Goal: Information Seeking & Learning: Find specific fact

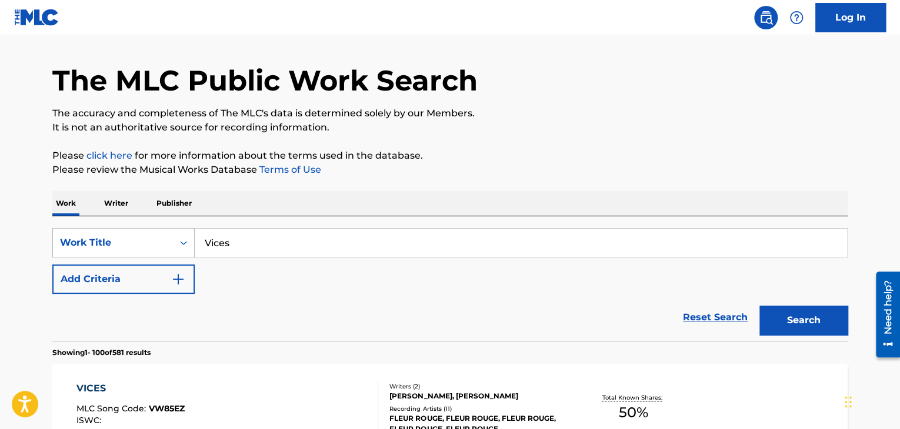
click at [140, 258] on div "Work Title" at bounding box center [123, 242] width 142 height 29
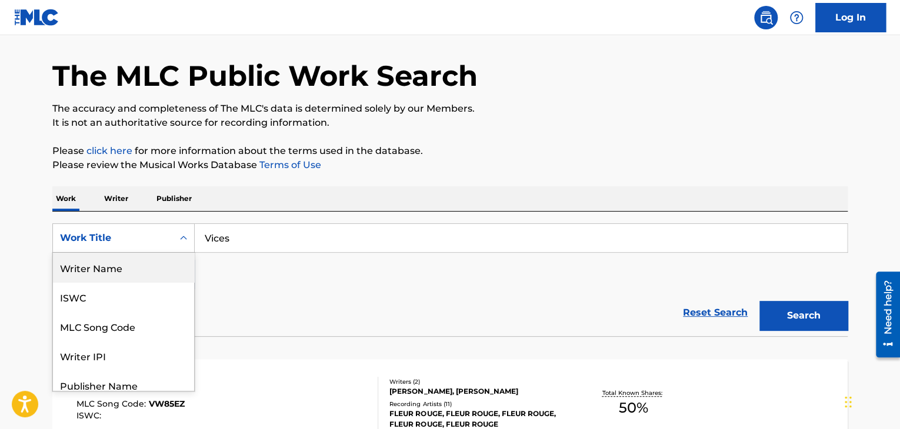
click at [115, 266] on div "Writer Name" at bounding box center [123, 267] width 141 height 29
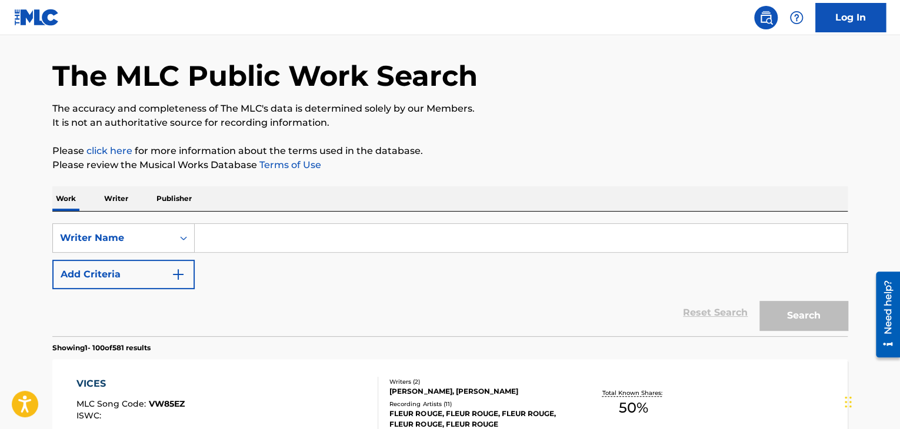
click at [241, 242] on input "Search Form" at bounding box center [521, 238] width 652 height 28
paste input "[PERSON_NAME]"
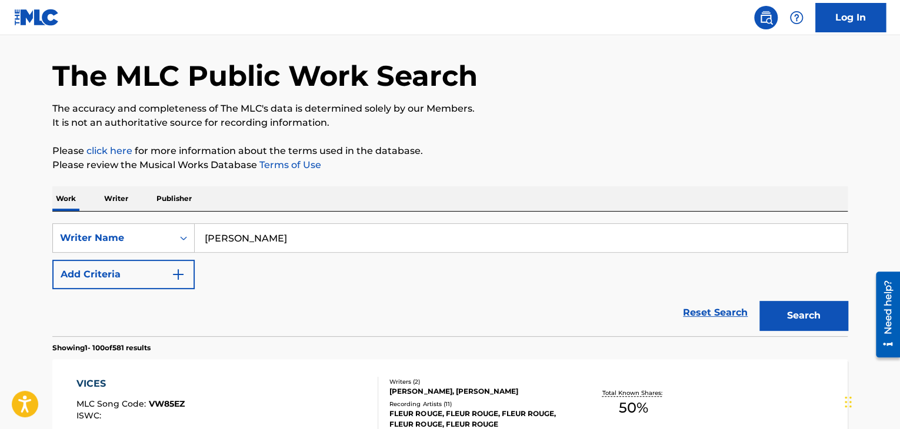
click at [759, 301] on button "Search" at bounding box center [803, 315] width 88 height 29
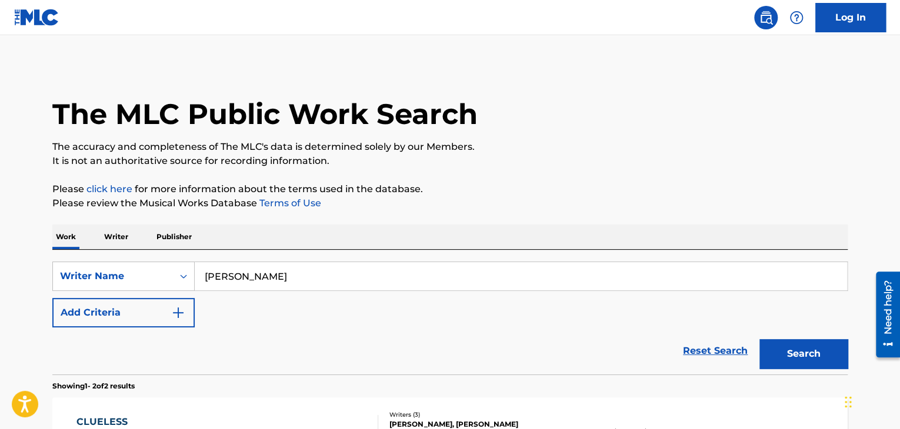
drag, startPoint x: 358, startPoint y: 277, endPoint x: 272, endPoint y: 277, distance: 85.3
click at [284, 277] on input "[PERSON_NAME]" at bounding box center [521, 276] width 652 height 28
click at [369, 290] on input "[PERSON_NAME]" at bounding box center [521, 276] width 652 height 28
drag, startPoint x: 356, startPoint y: 281, endPoint x: 195, endPoint y: 283, distance: 160.6
click at [195, 283] on input "[PERSON_NAME]" at bounding box center [521, 276] width 652 height 28
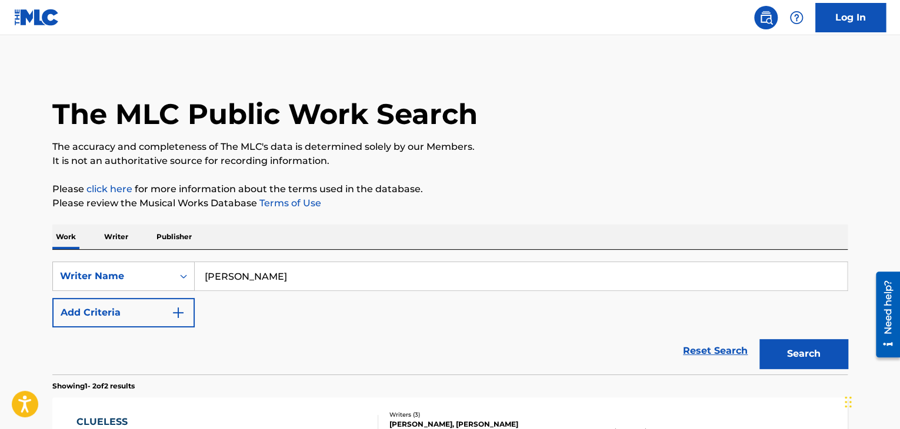
paste input "[PERSON_NAME] DE [PERSON_NAME]"
type input "[PERSON_NAME] DE [PERSON_NAME]"
click at [759, 339] on button "Search" at bounding box center [803, 353] width 88 height 29
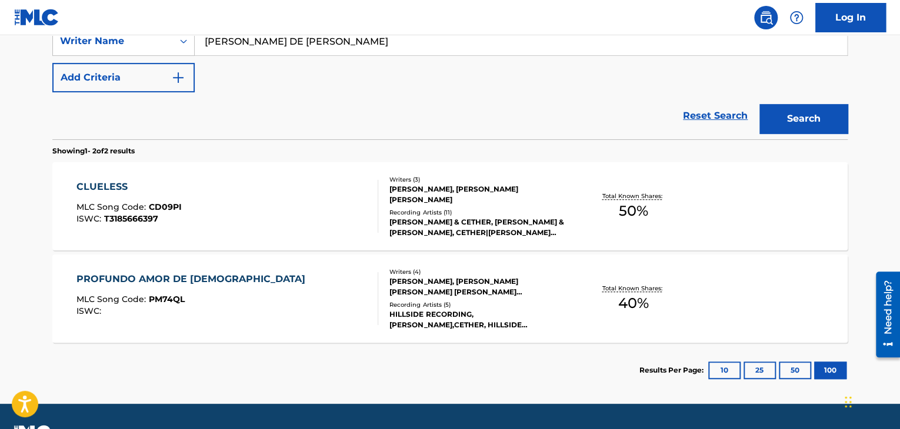
scroll to position [238, 0]
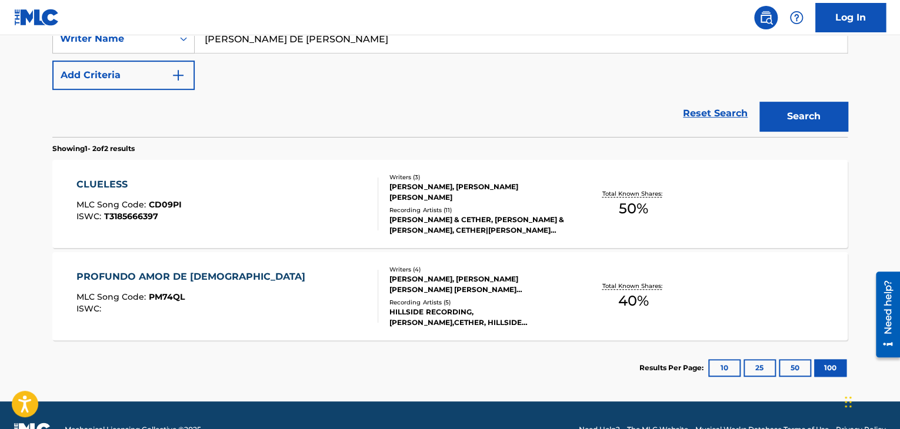
click at [94, 178] on div "CLUELESS" at bounding box center [128, 185] width 105 height 14
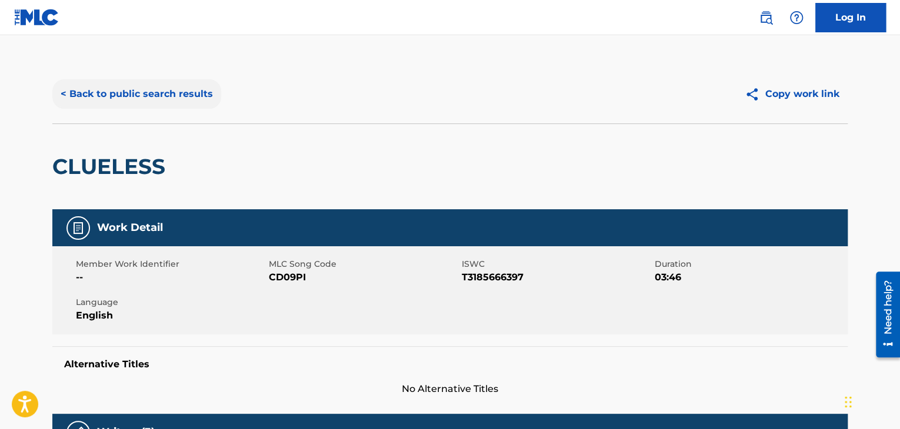
click at [71, 95] on button "< Back to public search results" at bounding box center [136, 93] width 169 height 29
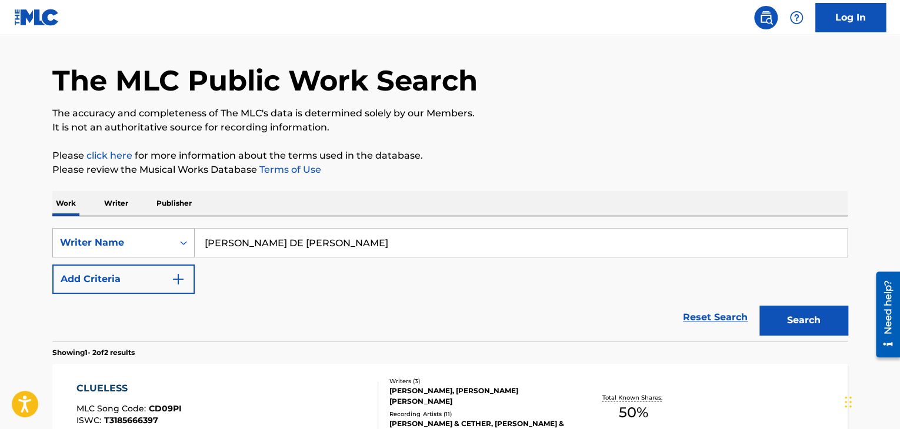
click at [151, 258] on div "Writer Name" at bounding box center [123, 242] width 142 height 29
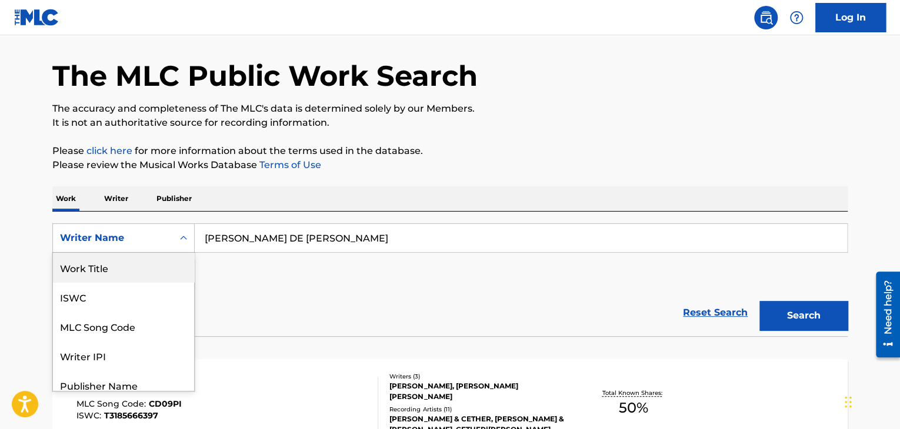
click at [98, 272] on div "Work Title" at bounding box center [123, 267] width 141 height 29
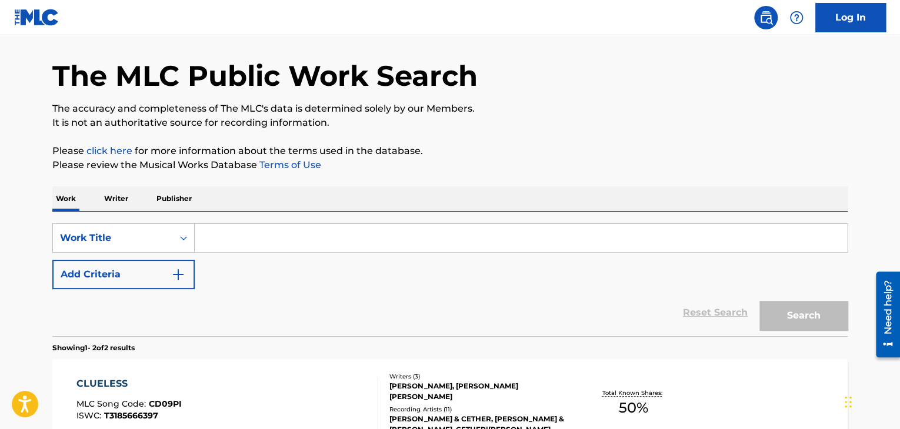
click at [271, 236] on input "Search Form" at bounding box center [521, 238] width 652 height 28
paste input "Lover Of My Soul"
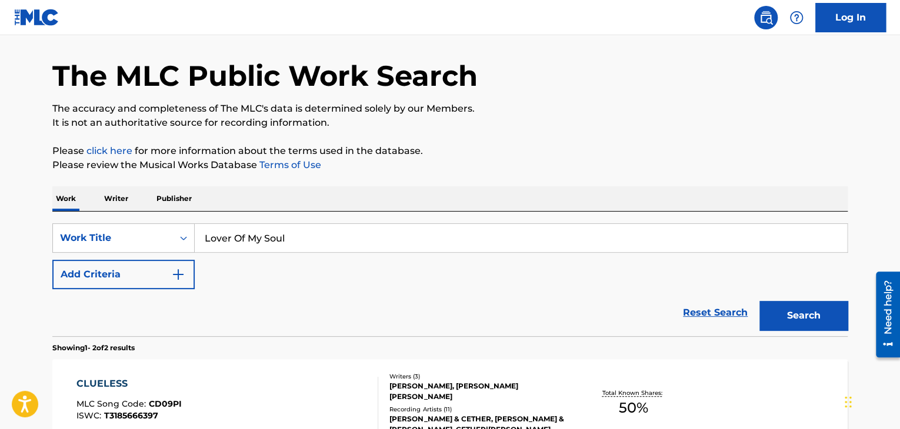
type input "Lover Of My Soul"
click at [759, 301] on button "Search" at bounding box center [803, 315] width 88 height 29
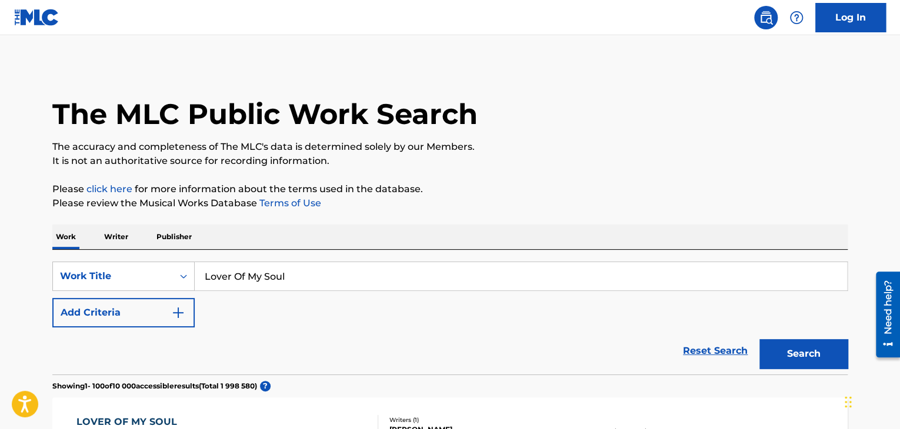
drag, startPoint x: 311, startPoint y: 279, endPoint x: 132, endPoint y: 249, distance: 181.9
click at [120, 290] on div "Work Title" at bounding box center [123, 276] width 142 height 29
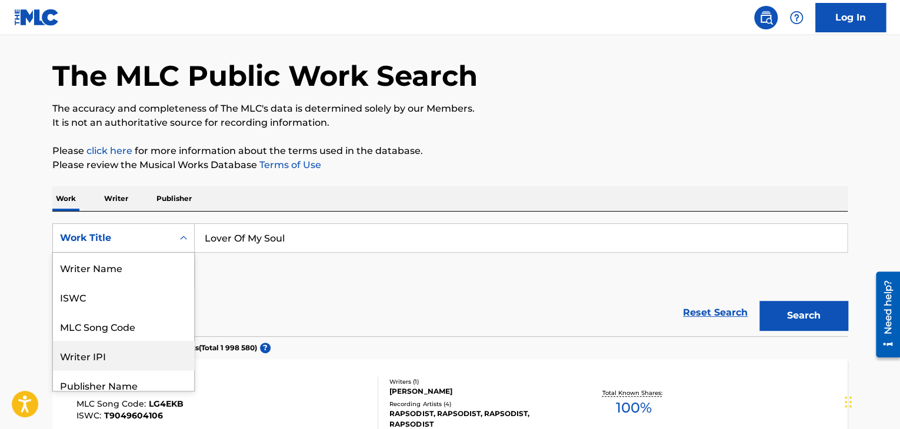
scroll to position [59, 0]
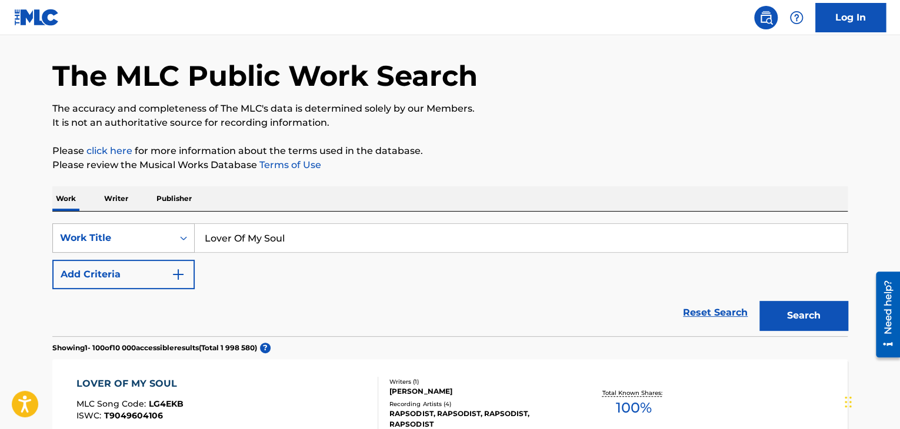
drag, startPoint x: 309, startPoint y: 238, endPoint x: 126, endPoint y: 236, distance: 182.3
click at [126, 236] on div "SearchWithCriteria865228fb-05f3-4ad6-a952-3178ede8baa3 Work Title Lover Of My S…" at bounding box center [449, 237] width 795 height 29
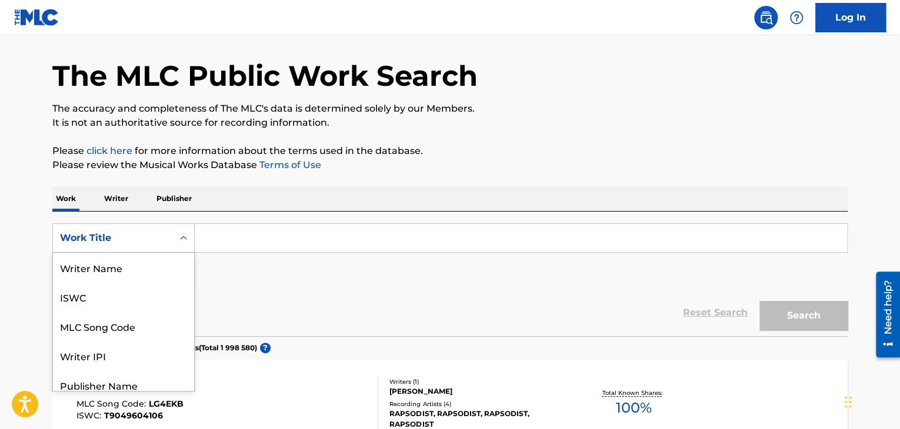
click at [126, 236] on div "Work Title" at bounding box center [113, 238] width 106 height 14
click at [95, 253] on div "Writer Name" at bounding box center [123, 267] width 141 height 29
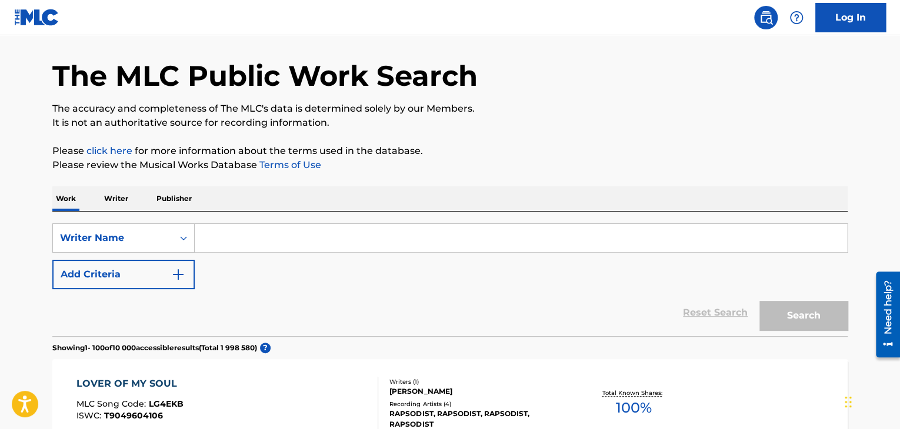
click at [231, 232] on input "Search Form" at bounding box center [521, 238] width 652 height 28
paste input "[PERSON_NAME]"
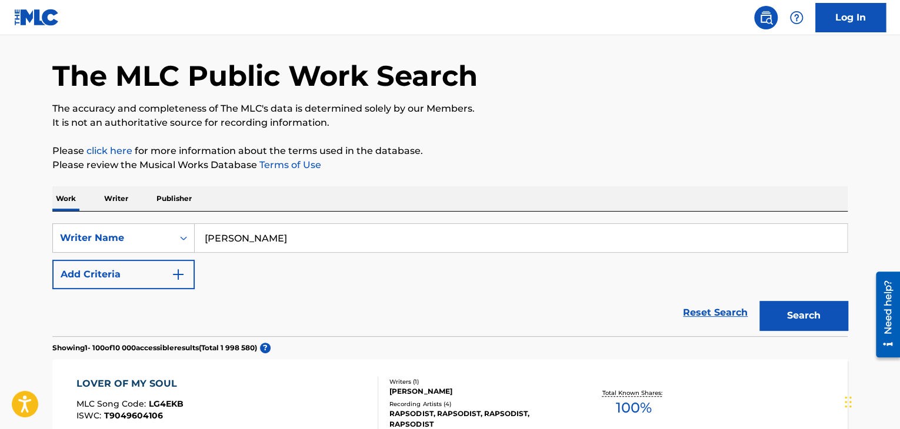
click at [759, 301] on button "Search" at bounding box center [803, 315] width 88 height 29
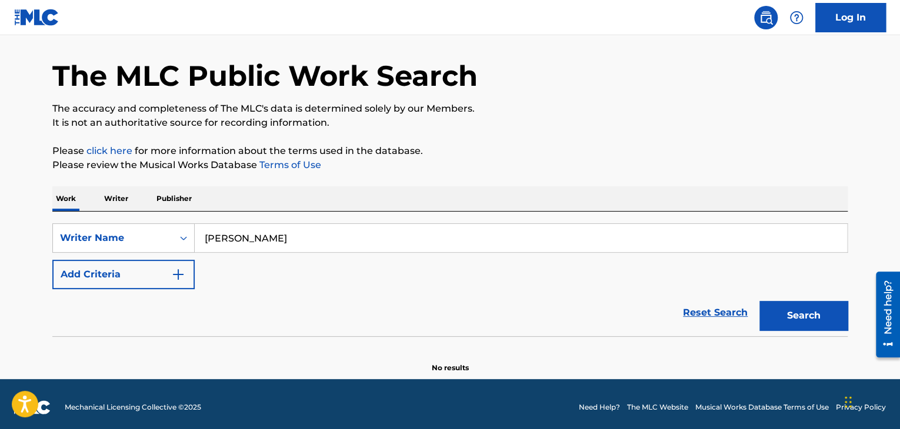
click at [251, 238] on input "[PERSON_NAME]" at bounding box center [521, 238] width 652 height 28
click at [759, 301] on button "Search" at bounding box center [803, 315] width 88 height 29
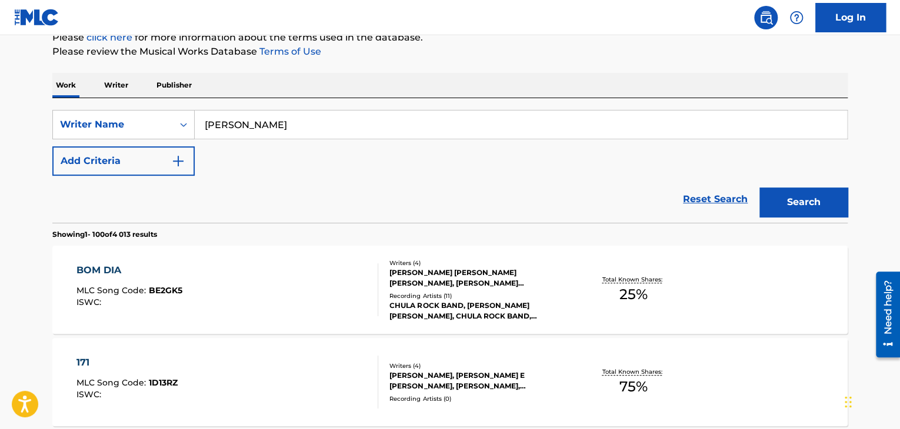
scroll to position [151, 0]
drag, startPoint x: 282, startPoint y: 135, endPoint x: 174, endPoint y: 125, distance: 108.7
click at [174, 125] on div "SearchWithCriteriaeefd854e-e213-4776-beeb-fe7bec388926 Writer Name [PERSON_NAME]" at bounding box center [449, 125] width 795 height 29
paste input "Damares"
click at [759, 188] on button "Search" at bounding box center [803, 202] width 88 height 29
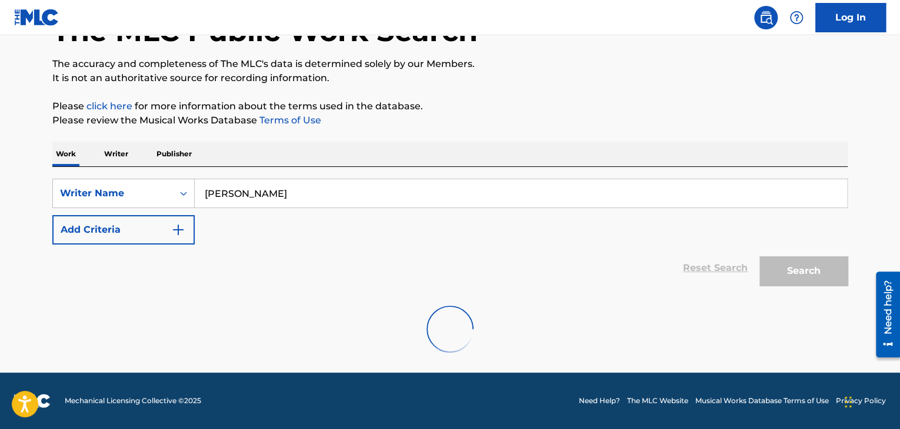
scroll to position [45, 0]
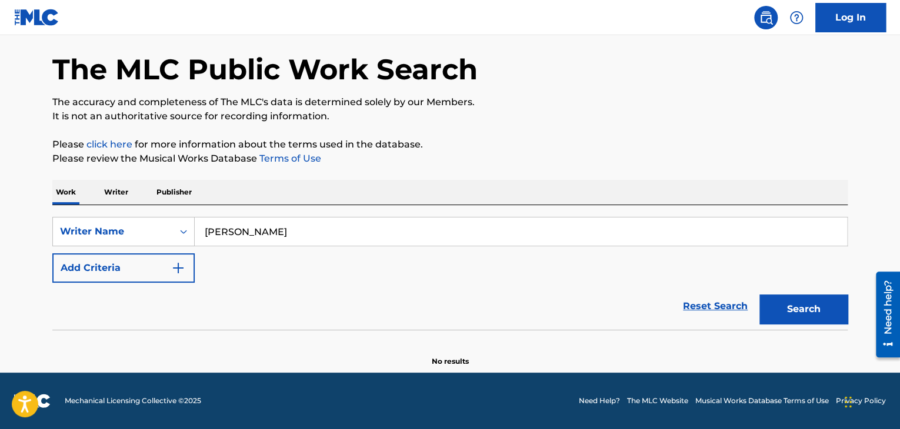
type input "[PERSON_NAME]"
click at [759, 295] on button "Search" at bounding box center [803, 309] width 88 height 29
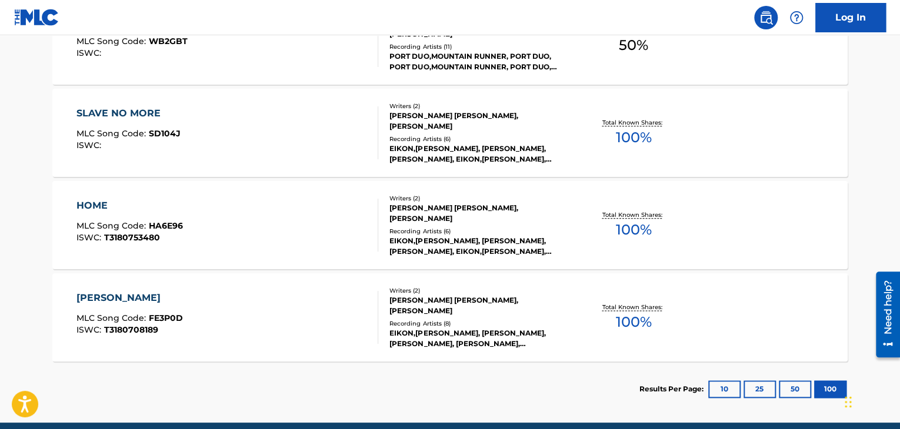
scroll to position [586, 0]
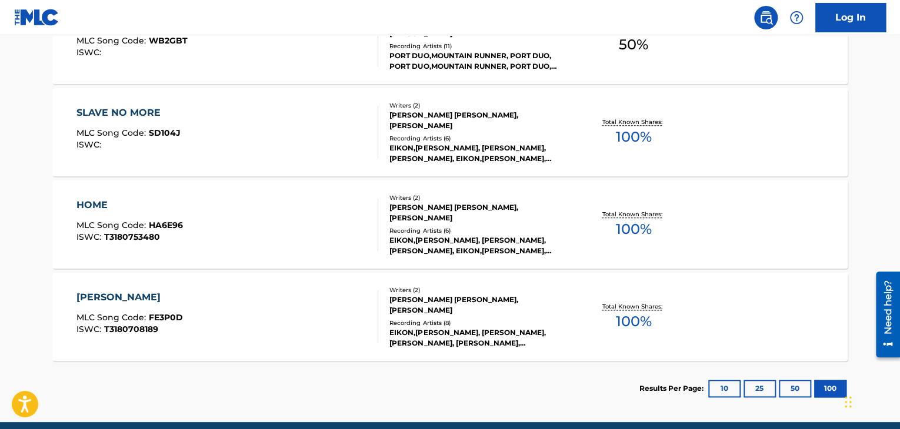
click at [434, 209] on div "[PERSON_NAME] [PERSON_NAME], [PERSON_NAME]" at bounding box center [478, 212] width 178 height 21
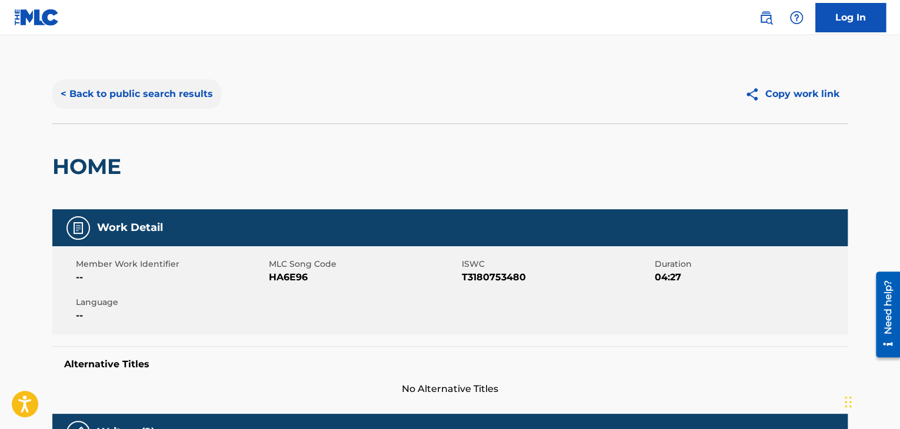
click at [110, 94] on button "< Back to public search results" at bounding box center [136, 93] width 169 height 29
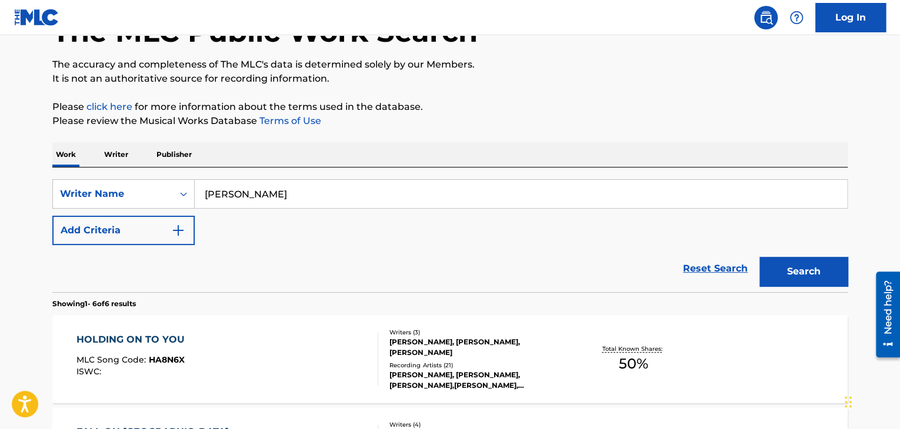
scroll to position [82, 0]
